Goal: Task Accomplishment & Management: Use online tool/utility

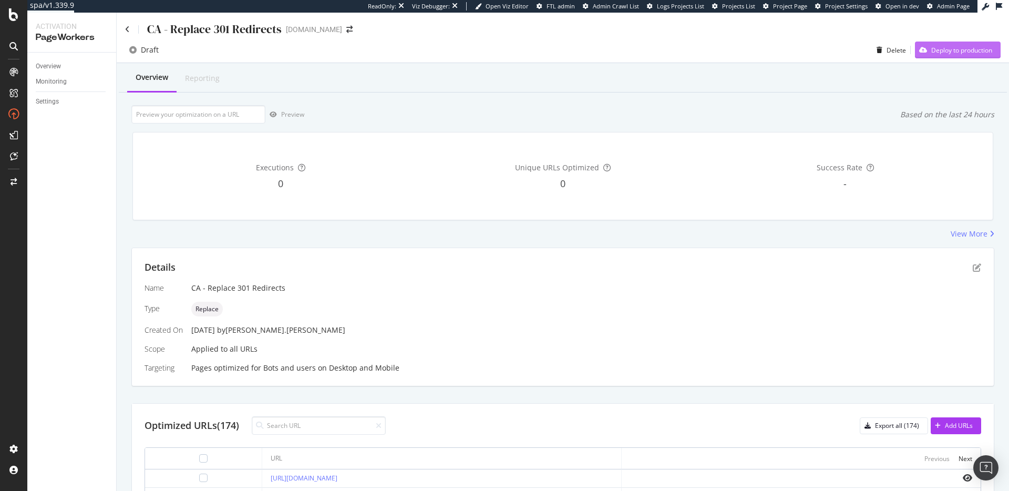
click at [935, 46] on div "Deploy to production" at bounding box center [961, 50] width 61 height 9
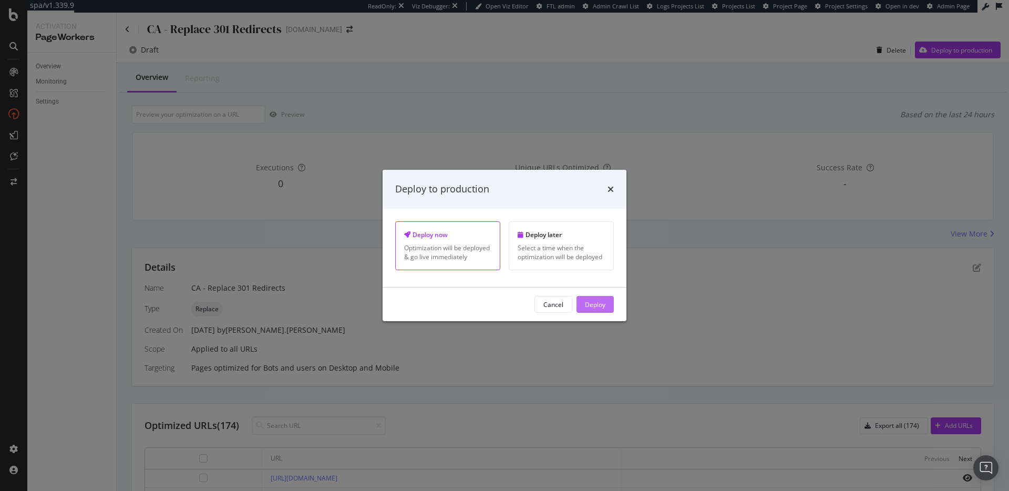
click at [597, 301] on div "Deploy" at bounding box center [595, 304] width 20 height 9
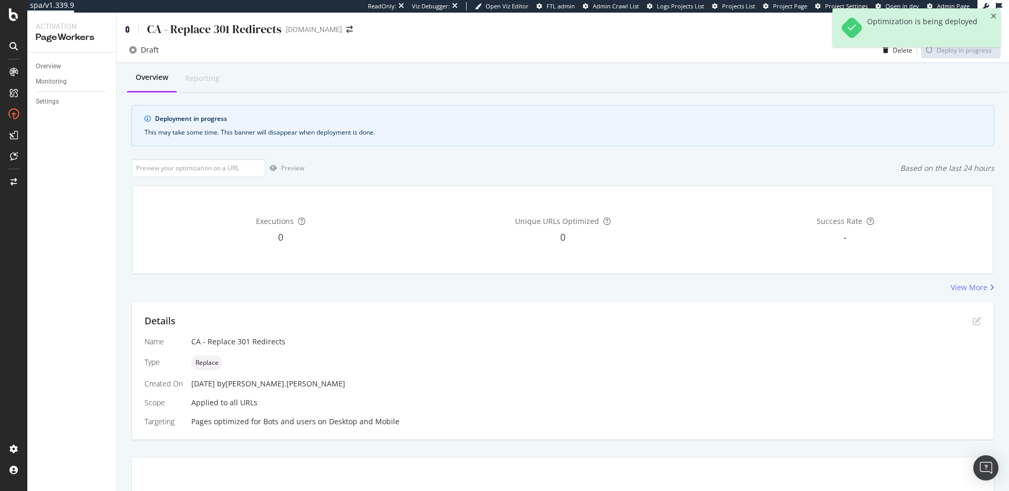
click at [129, 32] on icon at bounding box center [127, 29] width 5 height 7
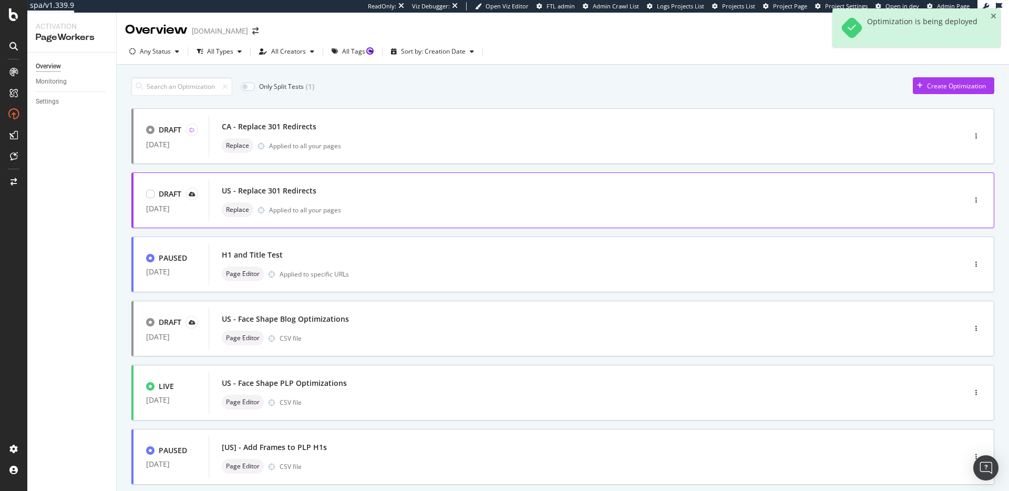
click at [375, 194] on div "US - Replace 301 Redirects" at bounding box center [571, 190] width 699 height 15
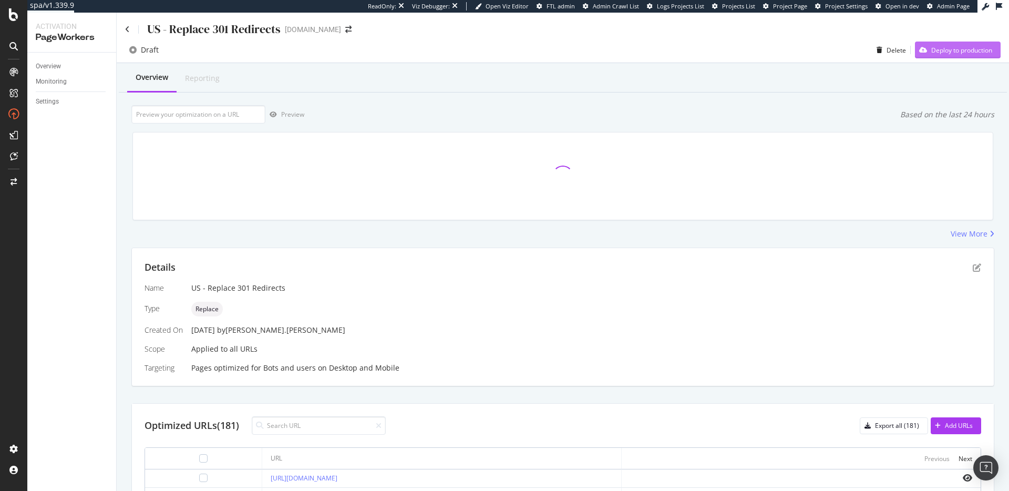
click at [945, 51] on div "Deploy to production" at bounding box center [961, 50] width 61 height 9
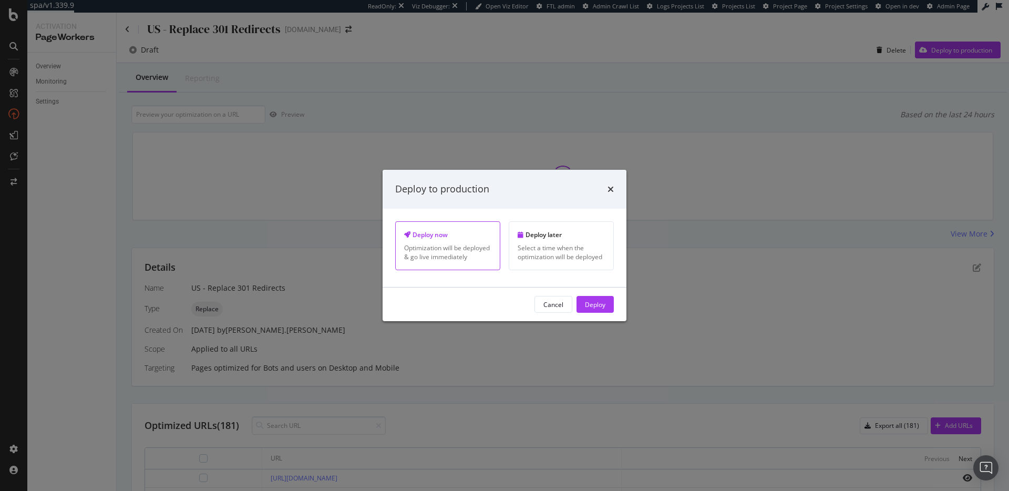
click at [593, 307] on div "Deploy" at bounding box center [595, 304] width 20 height 9
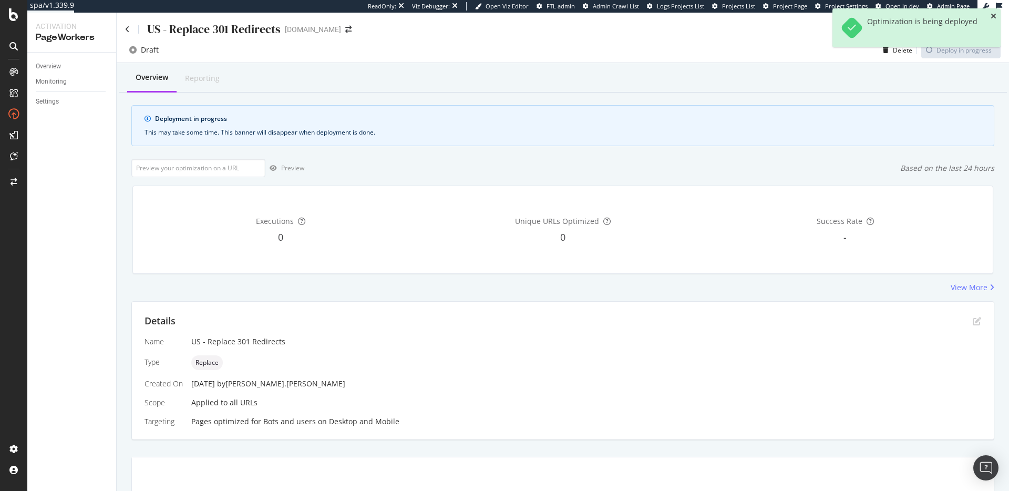
click at [993, 17] on icon "close toast" at bounding box center [994, 16] width 6 height 7
